Goal: Task Accomplishment & Management: Manage account settings

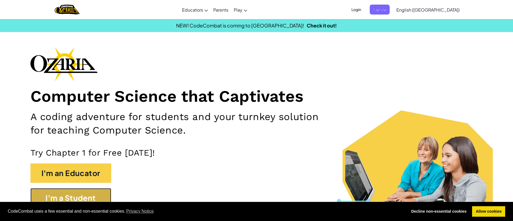
click at [91, 195] on button "I'm a Student" at bounding box center [70, 197] width 81 height 19
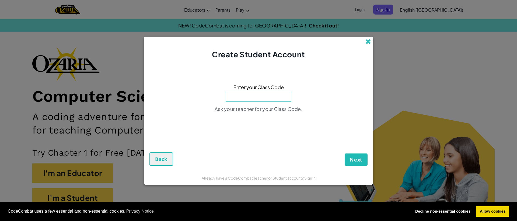
click at [369, 44] on span at bounding box center [368, 42] width 6 height 6
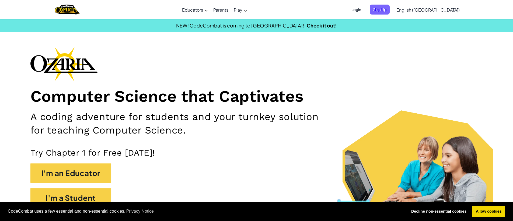
click at [364, 10] on span "Login" at bounding box center [356, 10] width 16 height 10
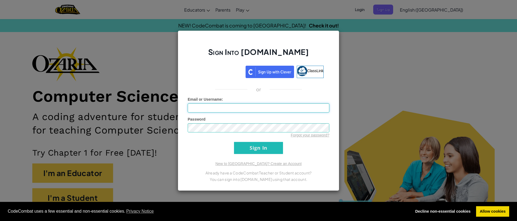
click at [229, 110] on input "Email or Username :" at bounding box center [259, 107] width 142 height 9
type input "[EMAIL_ADDRESS][DOMAIN_NAME]"
click at [234, 142] on input "Sign In" at bounding box center [258, 148] width 49 height 12
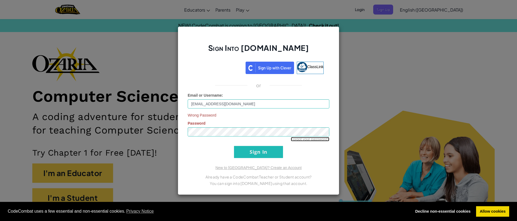
click at [307, 139] on link "Forgot your password?" at bounding box center [310, 139] width 38 height 4
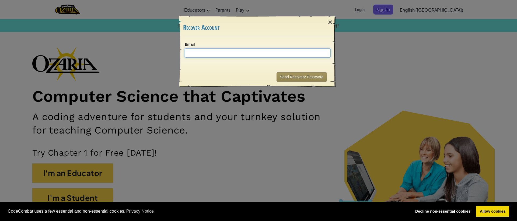
type input "c"
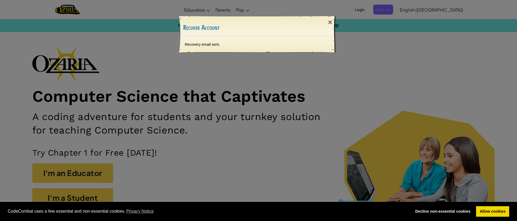
click at [280, 175] on div "× Recover Account Recovery email sent. Sending..." at bounding box center [258, 110] width 517 height 221
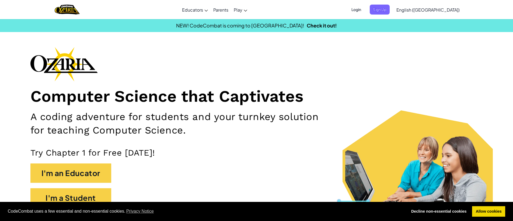
click at [364, 8] on span "Login" at bounding box center [356, 10] width 16 height 10
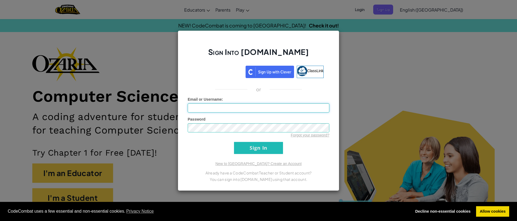
click at [214, 106] on input "Email or Username :" at bounding box center [259, 107] width 142 height 9
type input "[EMAIL_ADDRESS][DOMAIN_NAME]"
drag, startPoint x: 273, startPoint y: 147, endPoint x: 270, endPoint y: 148, distance: 3.1
click at [270, 148] on input "Sign In" at bounding box center [258, 148] width 49 height 12
